Goal: Check status: Check status

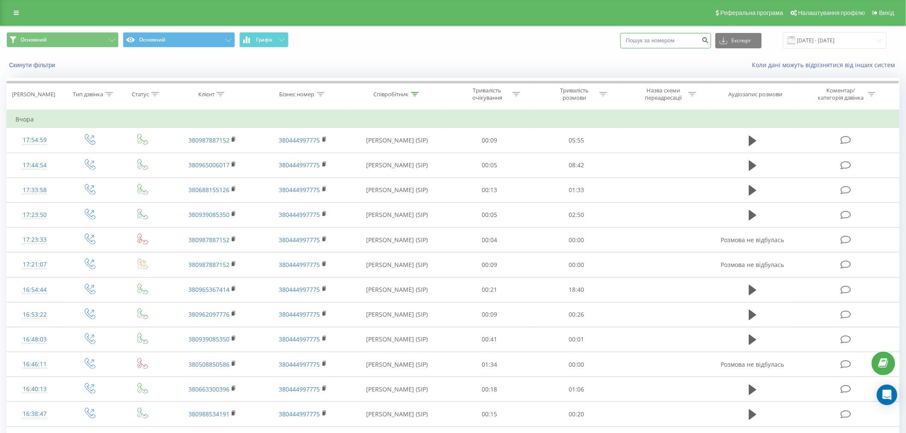
click at [656, 42] on input at bounding box center [665, 40] width 91 height 15
paste input "380978410668"
type input "380978410668"
click at [711, 41] on button "submit" at bounding box center [706, 40] width 12 height 15
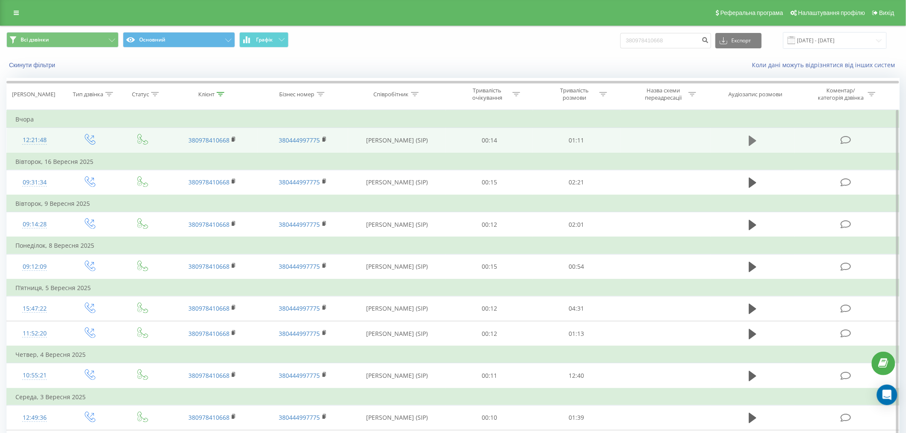
click at [751, 139] on icon at bounding box center [753, 141] width 8 height 10
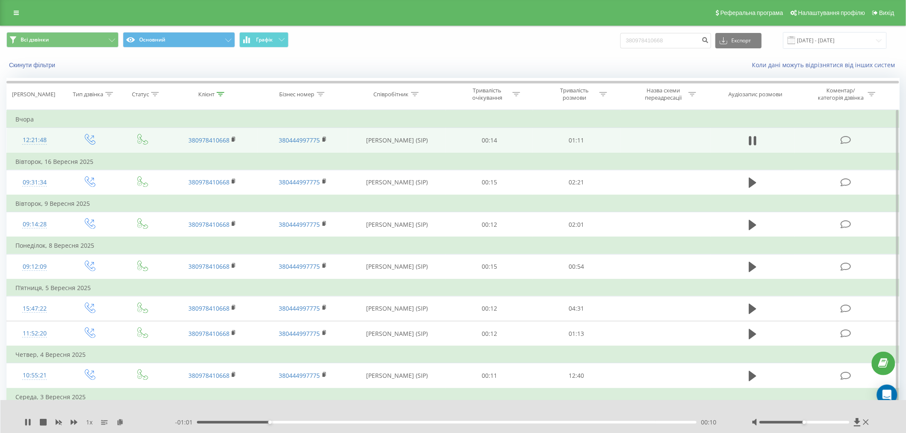
click at [252, 418] on div "- 01:01 00:10 00:10" at bounding box center [452, 422] width 555 height 9
click at [245, 423] on div "00:11" at bounding box center [447, 422] width 500 height 3
click at [241, 423] on div "00:06" at bounding box center [447, 422] width 500 height 3
click at [231, 423] on div "00:07" at bounding box center [447, 422] width 500 height 3
drag, startPoint x: 803, startPoint y: 421, endPoint x: 832, endPoint y: 419, distance: 29.2
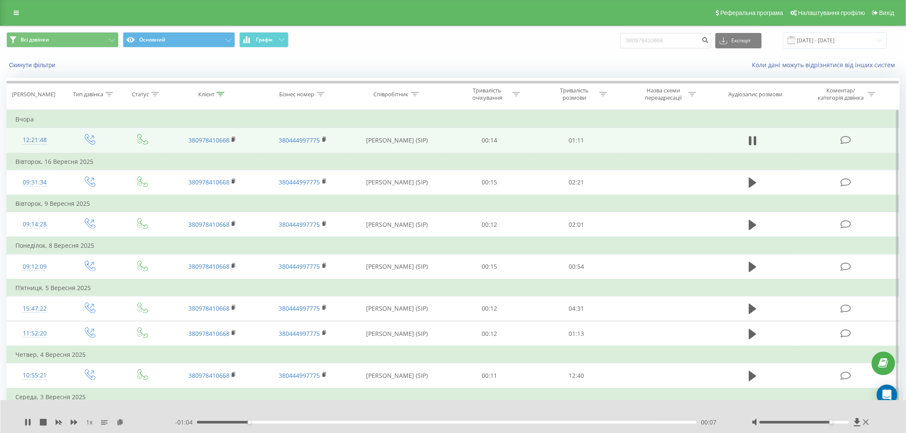
click at [832, 419] on div at bounding box center [811, 422] width 119 height 9
click at [235, 423] on div "00:05" at bounding box center [447, 422] width 500 height 3
click at [24, 421] on div "1 x - 00:51 00:20 00:20" at bounding box center [453, 416] width 906 height 33
click at [29, 423] on icon at bounding box center [30, 422] width 2 height 7
click at [29, 424] on icon at bounding box center [27, 422] width 7 height 7
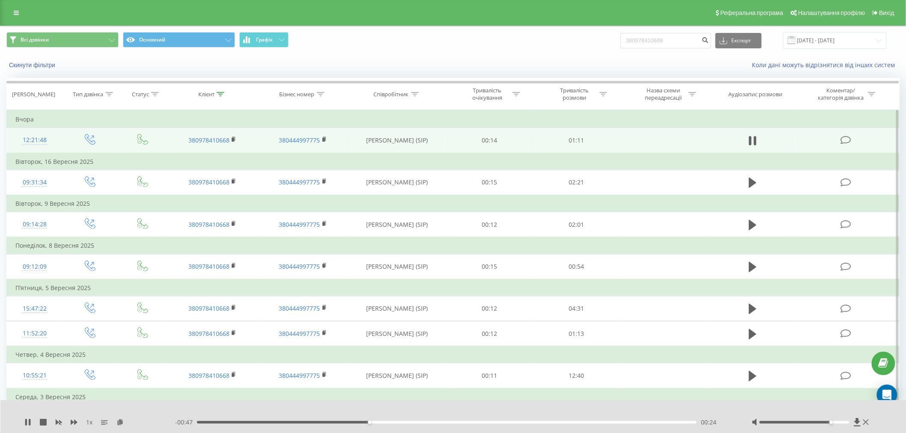
click at [349, 423] on div "00:24" at bounding box center [447, 422] width 500 height 3
click at [304, 424] on div "- 00:49 00:23 00:23" at bounding box center [452, 422] width 555 height 9
click at [304, 420] on div "- 00:48 00:23 00:23" at bounding box center [452, 422] width 555 height 9
click at [304, 421] on div "00:15" at bounding box center [447, 422] width 500 height 3
click at [26, 422] on icon at bounding box center [26, 422] width 2 height 7
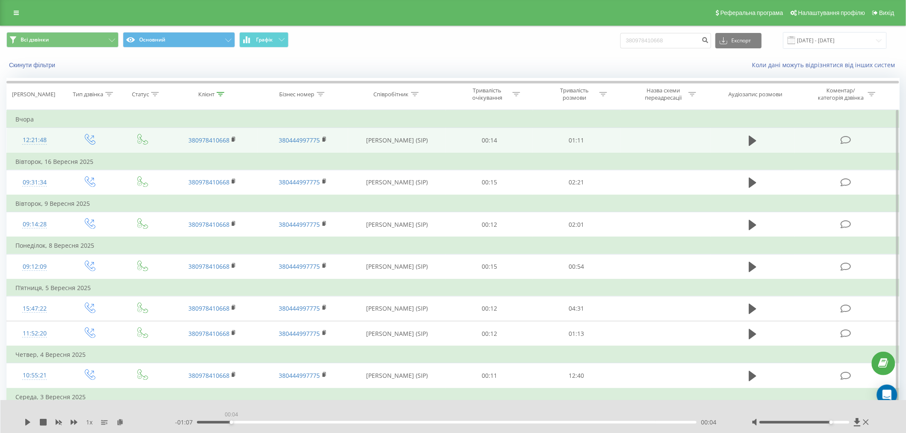
click at [231, 421] on div "00:04" at bounding box center [447, 422] width 500 height 3
click at [24, 423] on icon at bounding box center [27, 422] width 7 height 7
click at [30, 421] on icon at bounding box center [30, 422] width 2 height 7
